Goal: Task Accomplishment & Management: Manage account settings

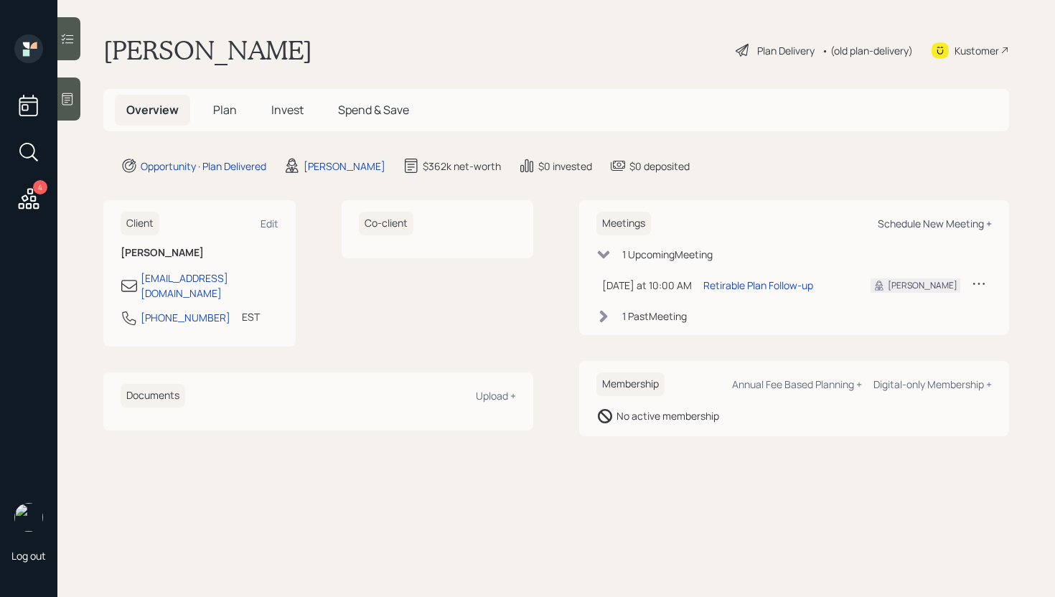
click at [975, 222] on div "Schedule New Meeting +" at bounding box center [934, 224] width 114 height 14
select select "d946c976-65aa-4529-ac9d-02c4f1114fc0"
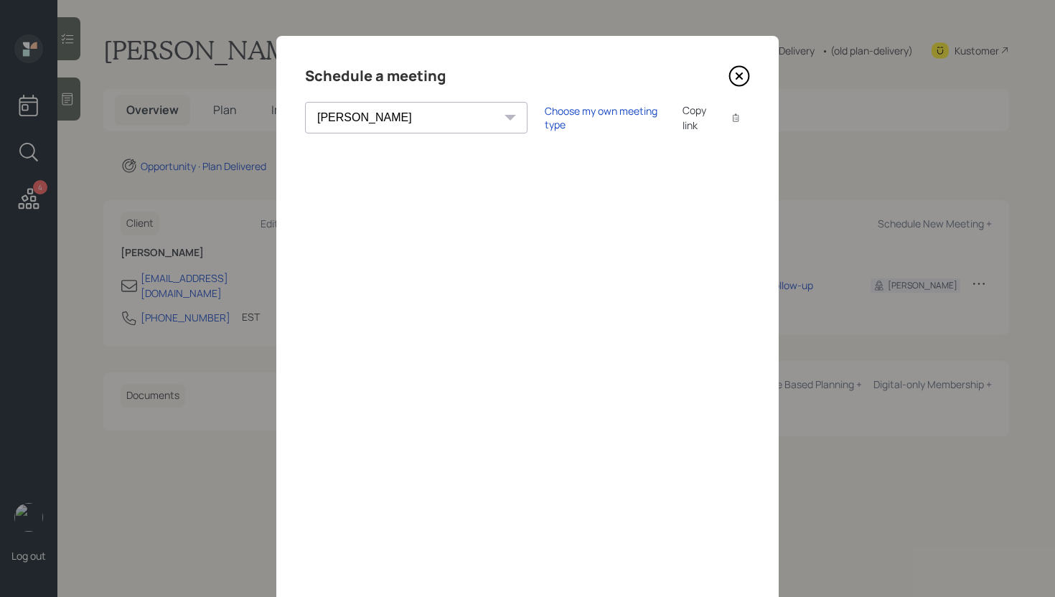
click at [735, 72] on icon at bounding box center [739, 76] width 22 height 22
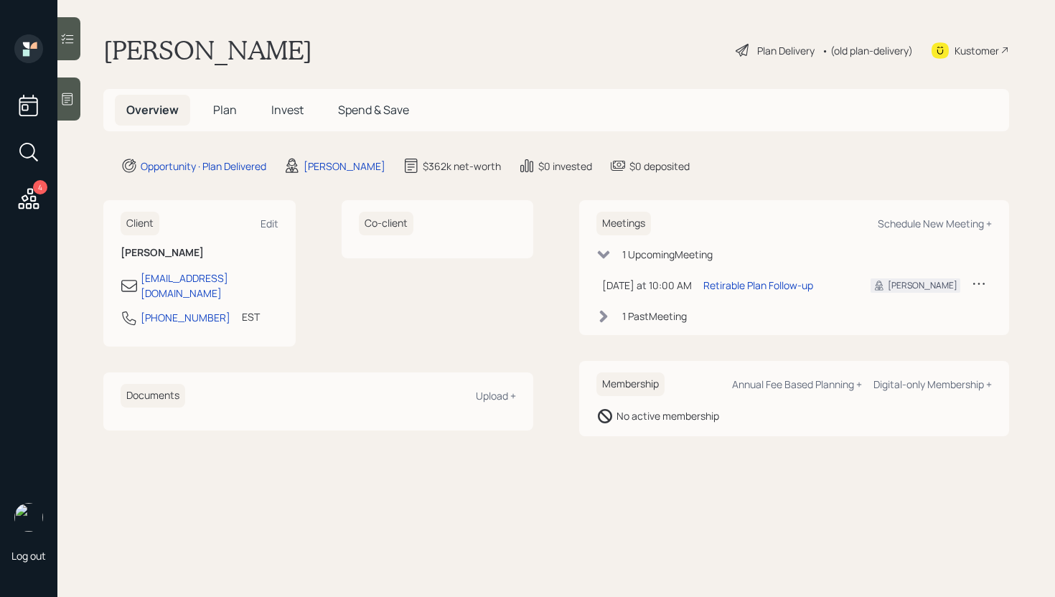
click at [546, 324] on div "Client Edit [PERSON_NAME] [EMAIL_ADDRESS][DOMAIN_NAME] [PHONE_NUMBER] EST Curre…" at bounding box center [555, 318] width 905 height 236
